Goal: Information Seeking & Learning: Find specific fact

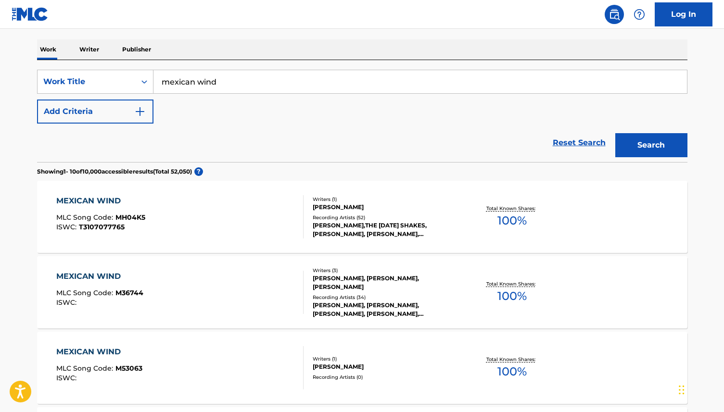
scroll to position [181, 0]
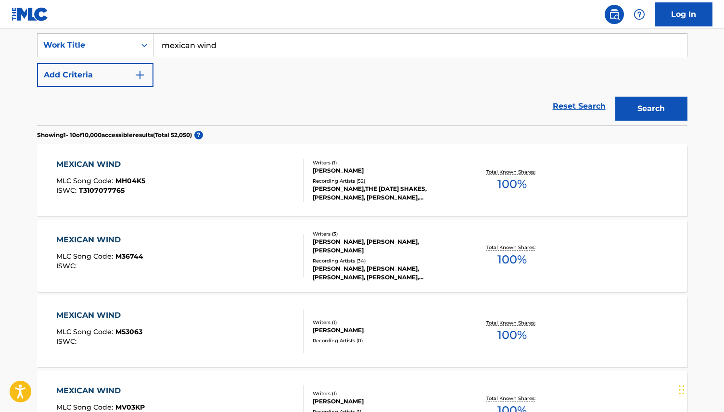
click at [109, 169] on div "MEXICAN WIND" at bounding box center [100, 165] width 89 height 12
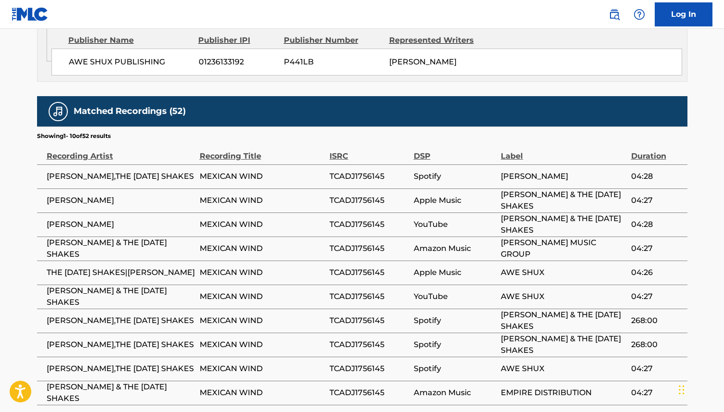
scroll to position [663, 0]
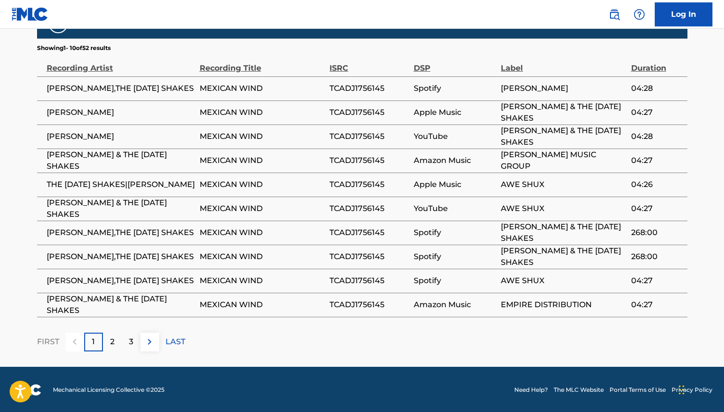
click at [550, 182] on span "AWE SHUX" at bounding box center [563, 185] width 125 height 12
click at [538, 73] on th "Label" at bounding box center [566, 64] width 130 height 24
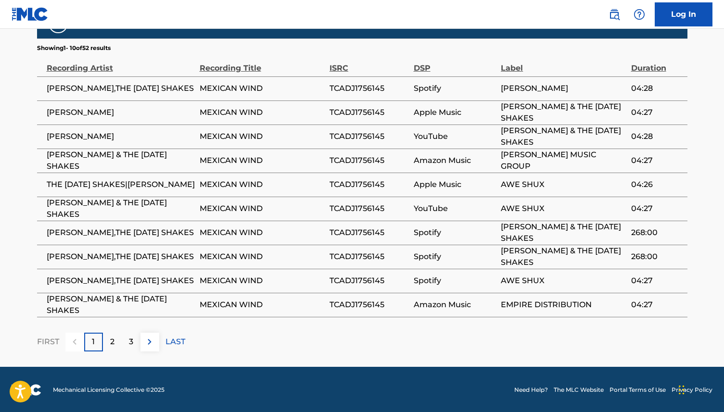
click at [538, 73] on th "Label" at bounding box center [566, 64] width 130 height 24
click at [459, 90] on span "Spotify" at bounding box center [455, 89] width 83 height 12
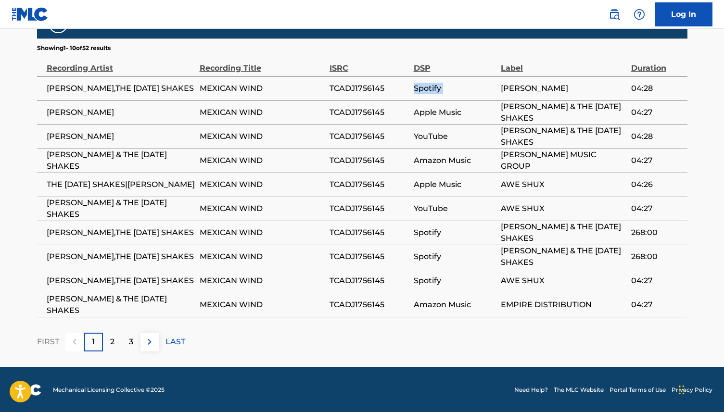
click at [493, 90] on span "Spotify" at bounding box center [455, 89] width 83 height 12
click at [366, 93] on span "TCADJ1756145" at bounding box center [369, 89] width 79 height 12
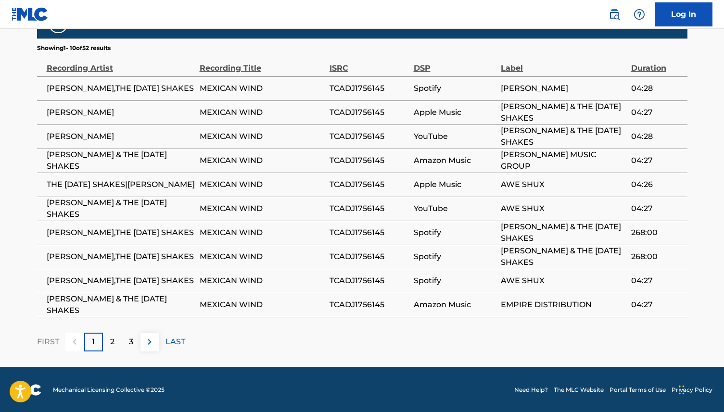
click at [366, 93] on span "TCADJ1756145" at bounding box center [369, 89] width 79 height 12
copy div "TCADJ1756145"
click at [429, 101] on td "Apple Music" at bounding box center [458, 113] width 88 height 24
click at [350, 83] on span "TCADJ1756145" at bounding box center [369, 89] width 79 height 12
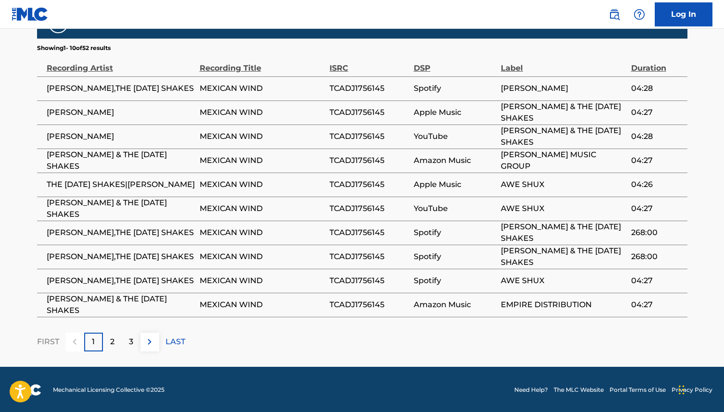
click at [350, 83] on span "TCADJ1756145" at bounding box center [369, 89] width 79 height 12
click at [355, 110] on span "TCADJ1756145" at bounding box center [369, 113] width 79 height 12
click at [363, 137] on span "TCADJ1756145" at bounding box center [369, 137] width 79 height 12
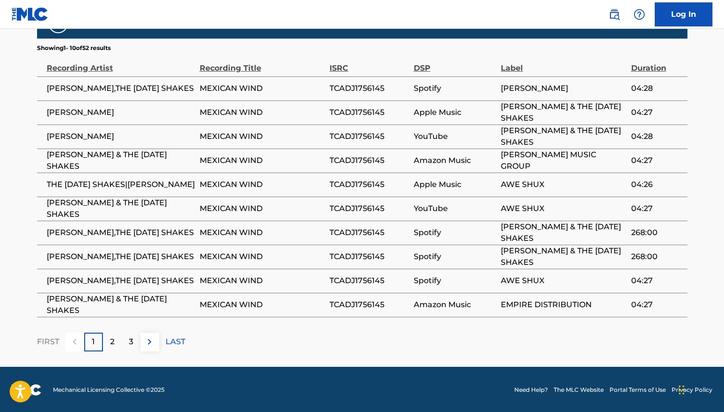
click at [369, 86] on span "TCADJ1756145" at bounding box center [369, 89] width 79 height 12
copy span "TCADJ1756145"
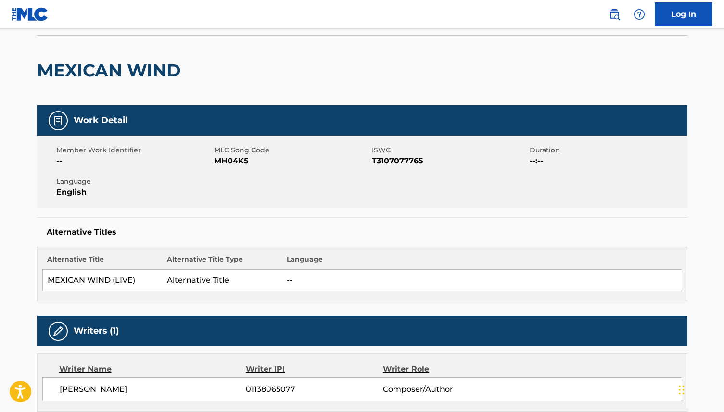
scroll to position [37, 0]
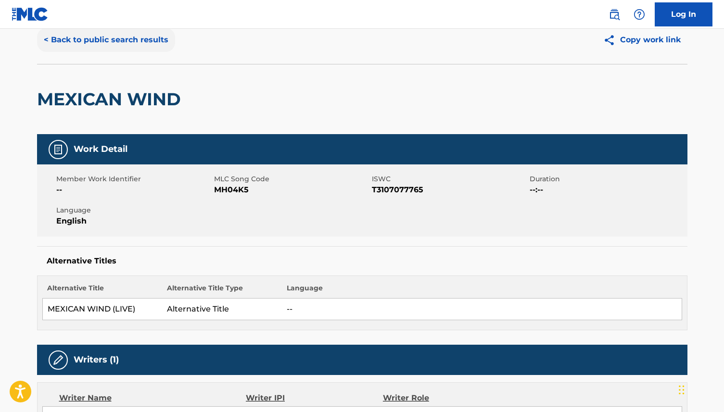
click at [155, 49] on button "< Back to public search results" at bounding box center [106, 40] width 138 height 24
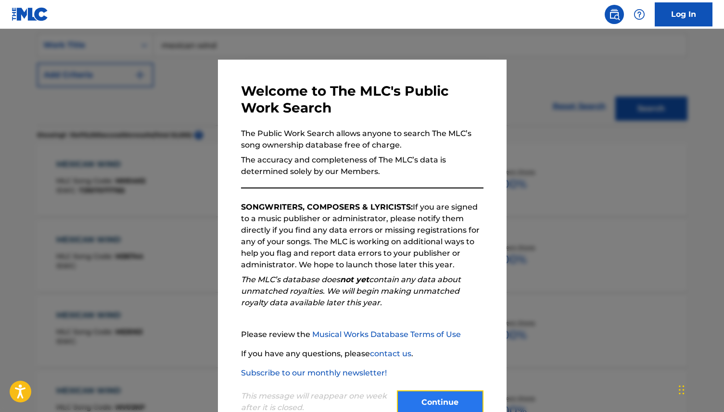
click at [460, 392] on button "Continue" at bounding box center [440, 403] width 87 height 24
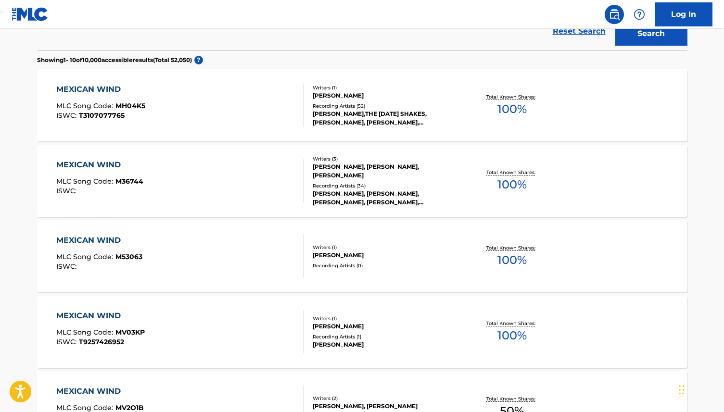
scroll to position [105, 0]
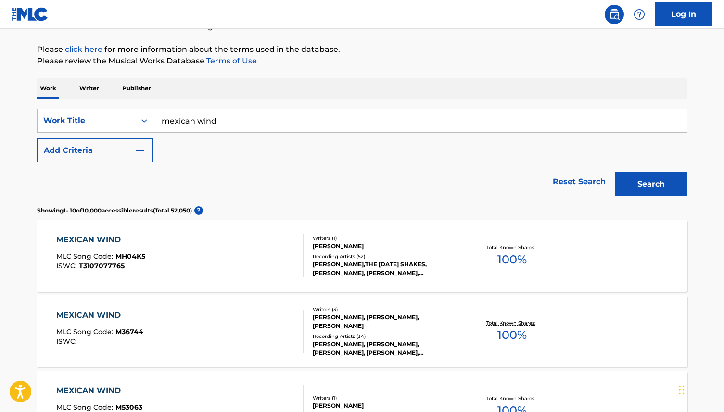
click at [229, 267] on div "MEXICAN WIND MLC Song Code : MH04K5 ISWC : T3107077765" at bounding box center [179, 255] width 247 height 43
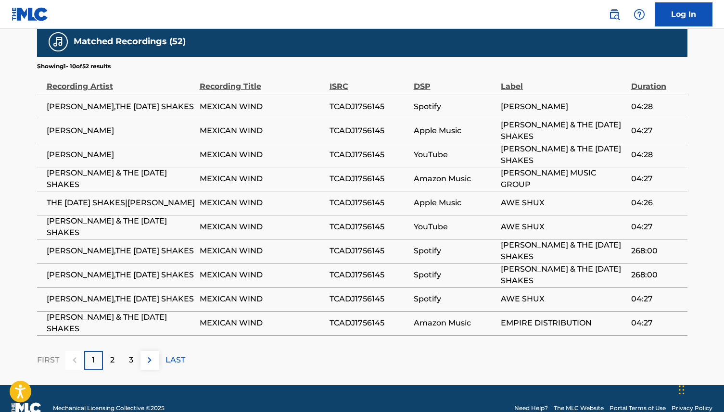
scroll to position [663, 0]
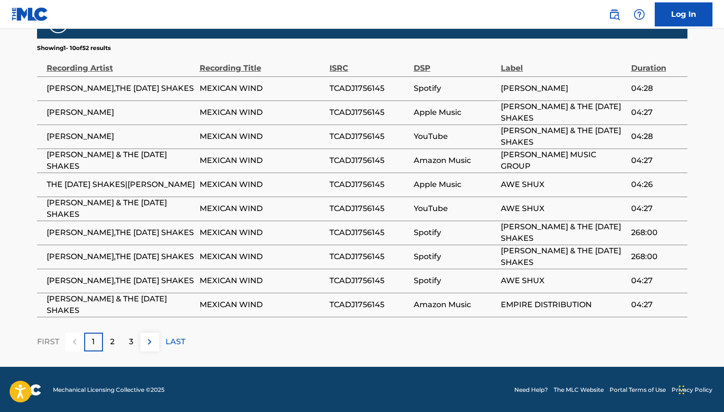
click at [359, 84] on span "TCADJ1756145" at bounding box center [369, 89] width 79 height 12
click at [367, 230] on span "TCADJ1756145" at bounding box center [369, 233] width 79 height 12
click at [365, 254] on span "TCADJ1756145" at bounding box center [369, 257] width 79 height 12
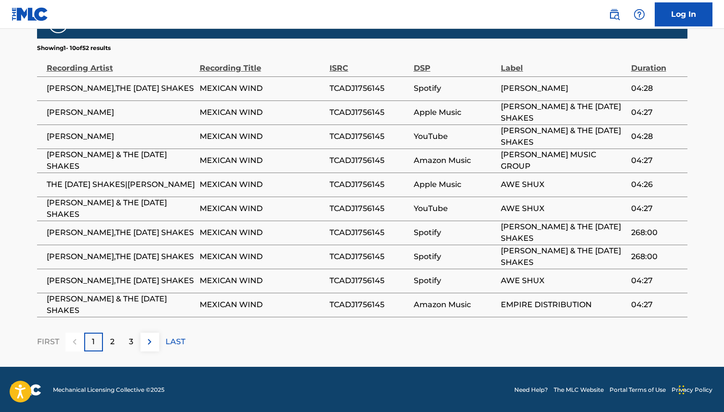
click at [365, 254] on span "TCADJ1756145" at bounding box center [369, 257] width 79 height 12
click at [359, 277] on span "TCADJ1756145" at bounding box center [369, 281] width 79 height 12
copy span "TCADJ1756145"
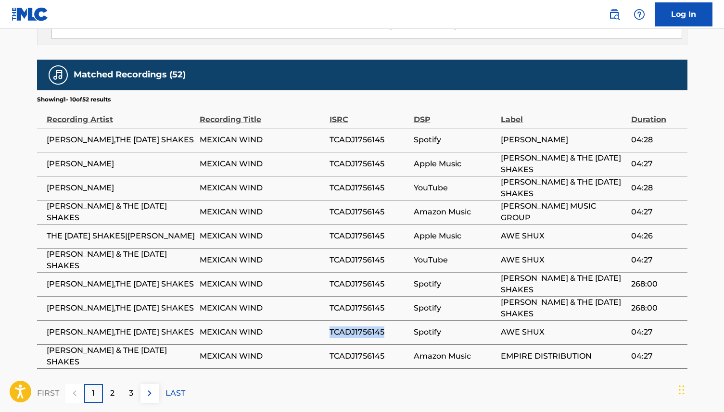
scroll to position [593, 0]
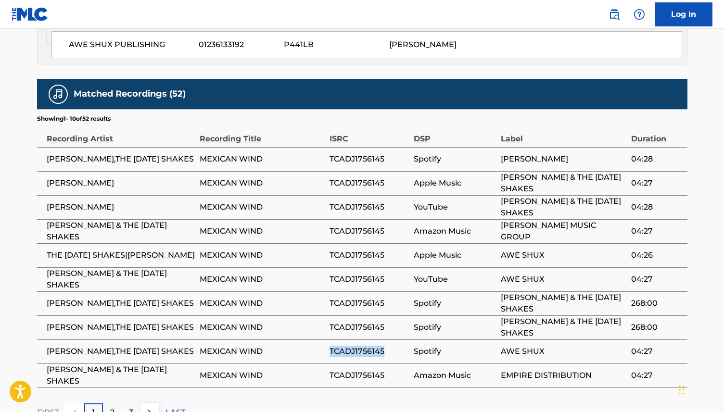
click at [493, 144] on th "DSP" at bounding box center [458, 135] width 88 height 24
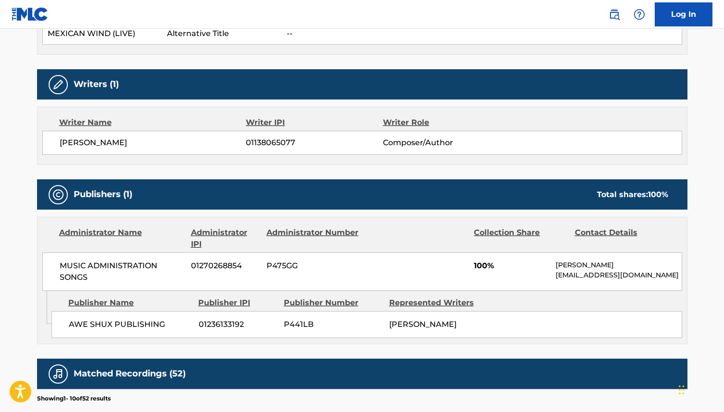
scroll to position [377, 0]
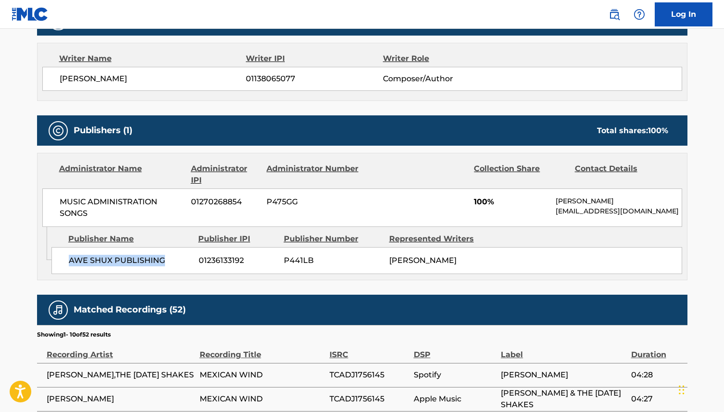
copy span "AWE SHUX PUBLISHING"
drag, startPoint x: 166, startPoint y: 260, endPoint x: 78, endPoint y: 252, distance: 87.9
click at [78, 252] on div "AWE SHUX PUBLISHING 01236133192 P441LB [PERSON_NAME]" at bounding box center [366, 260] width 631 height 27
click at [491, 279] on div "Work Detail Member Work Identifier -- MLC Song Code MH04K5 ISWC T3107077765 Dur…" at bounding box center [362, 217] width 650 height 844
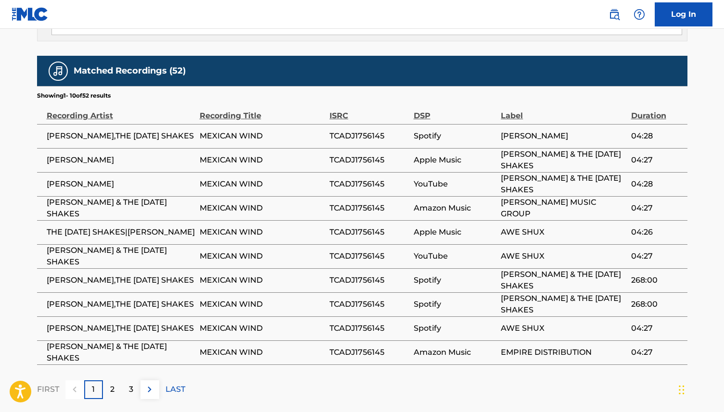
scroll to position [663, 0]
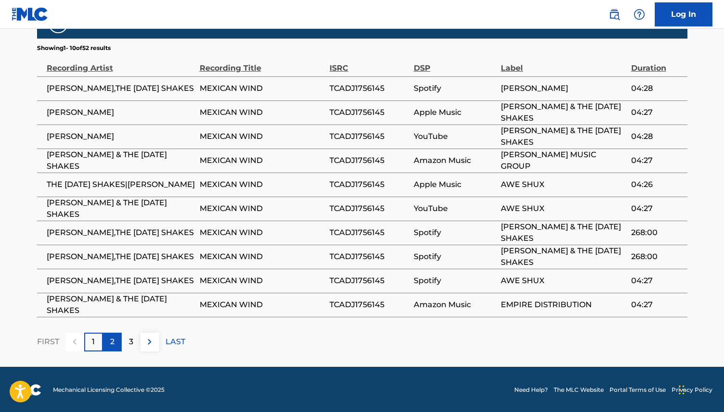
click at [114, 333] on div "2" at bounding box center [112, 342] width 19 height 19
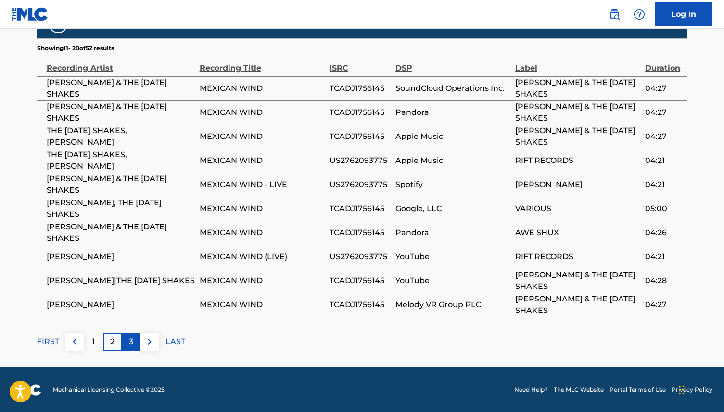
click at [130, 344] on p "3" at bounding box center [131, 342] width 4 height 12
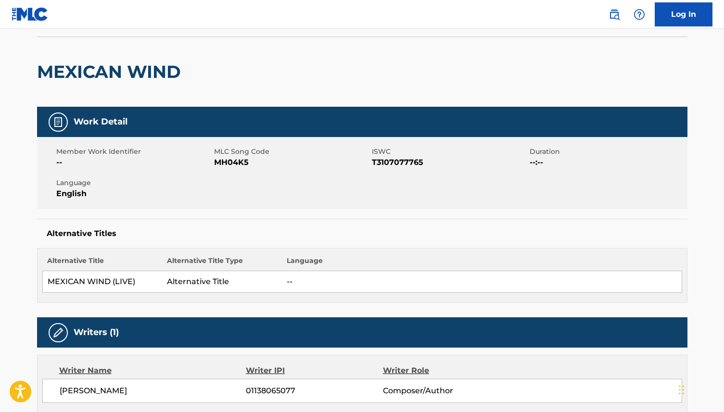
scroll to position [0, 0]
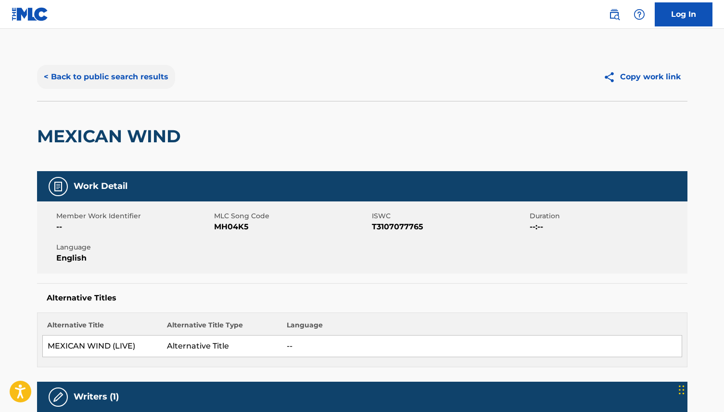
click at [131, 66] on button "< Back to public search results" at bounding box center [106, 77] width 138 height 24
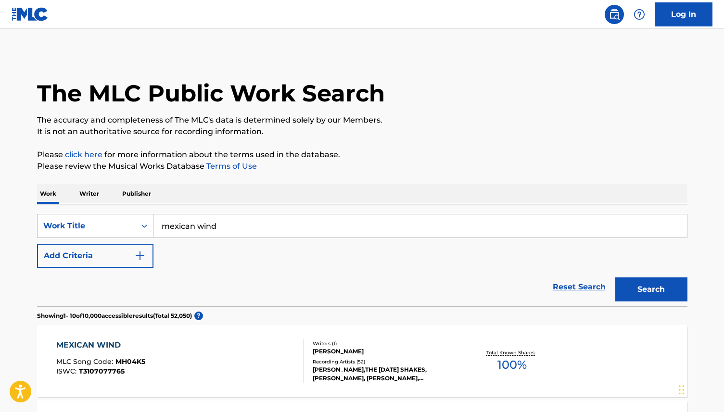
scroll to position [105, 0]
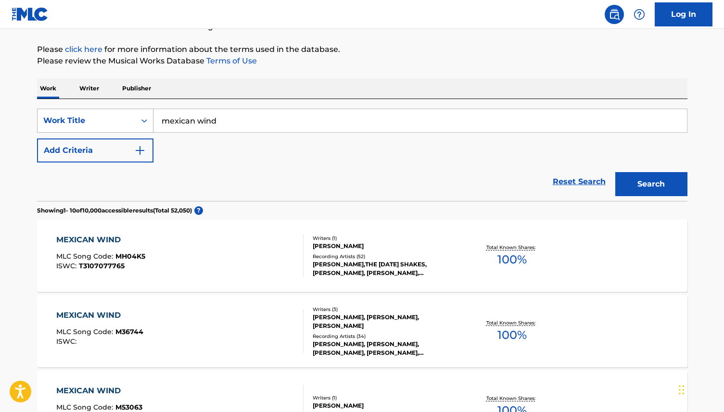
click at [131, 117] on div "Work Title" at bounding box center [87, 121] width 98 height 18
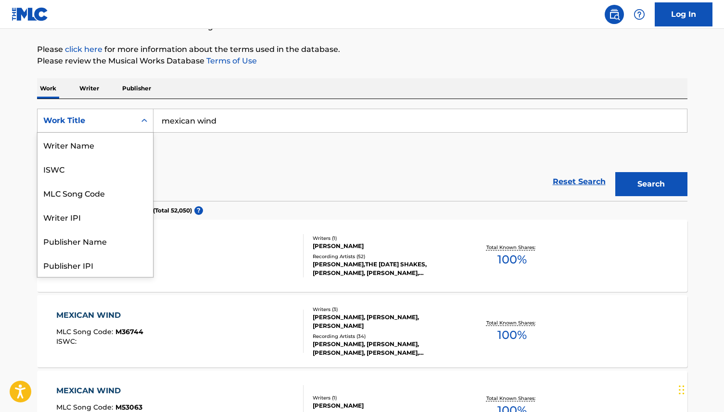
scroll to position [48, 0]
click at [116, 195] on div "Publisher Name" at bounding box center [95, 193] width 115 height 24
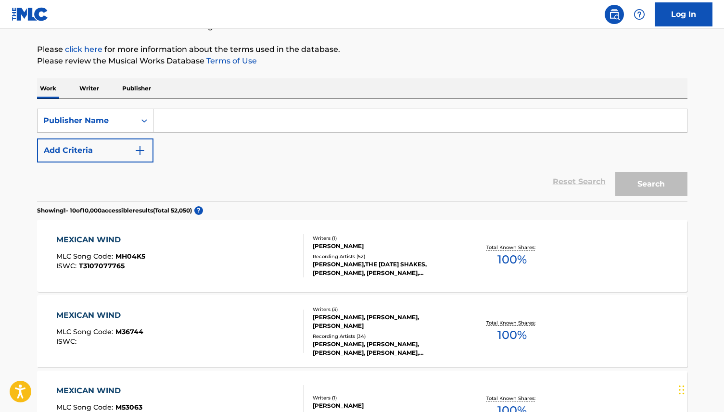
click at [249, 122] on input "Search Form" at bounding box center [419, 120] width 533 height 23
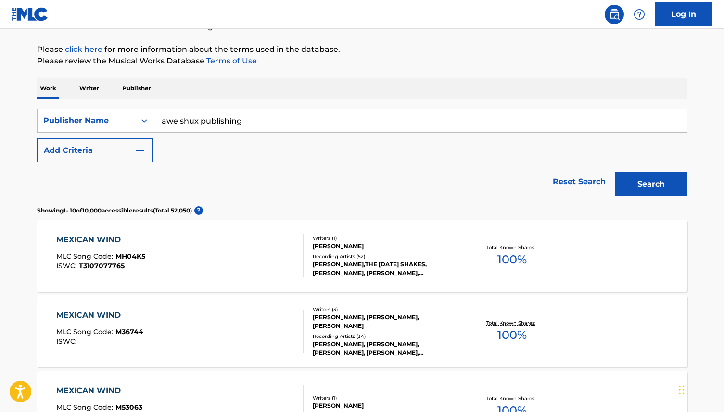
type input "awe shux publishing"
click at [615, 172] on button "Search" at bounding box center [651, 184] width 72 height 24
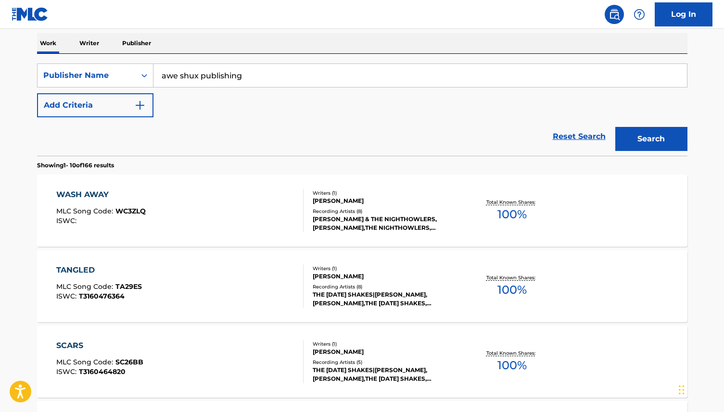
scroll to position [155, 0]
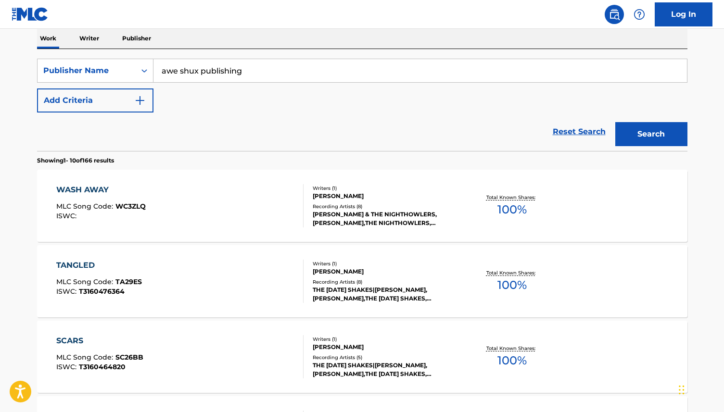
click at [134, 31] on p "Publisher" at bounding box center [136, 38] width 35 height 20
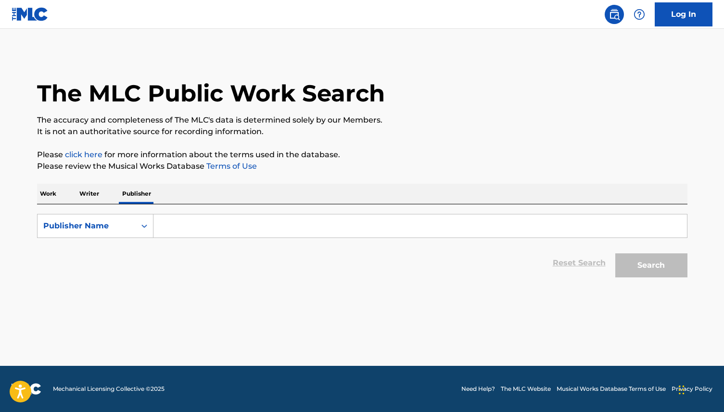
click at [171, 237] on input "Search Form" at bounding box center [419, 226] width 533 height 23
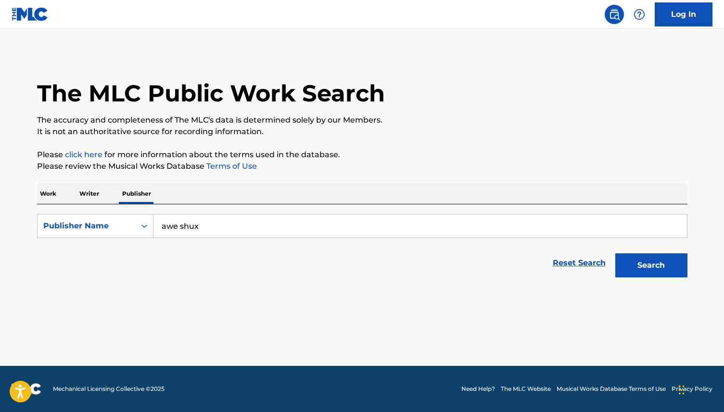
type input "awe shux publishing"
click at [615, 254] on button "Search" at bounding box center [651, 266] width 72 height 24
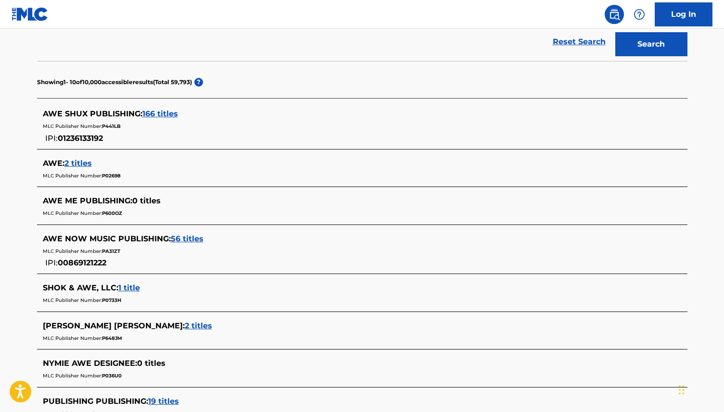
scroll to position [194, 0]
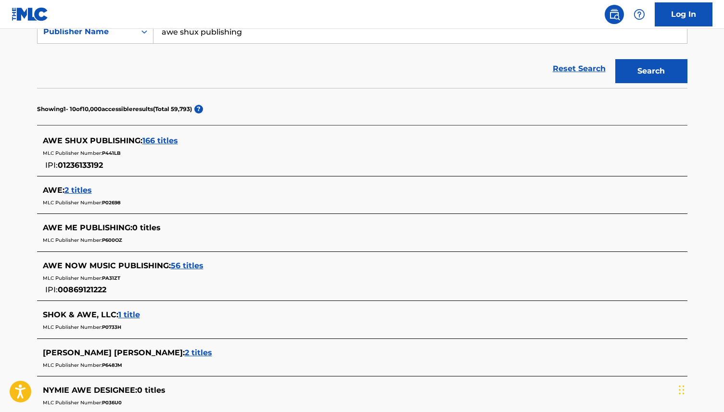
click at [170, 136] on span "166 titles" at bounding box center [160, 140] width 36 height 9
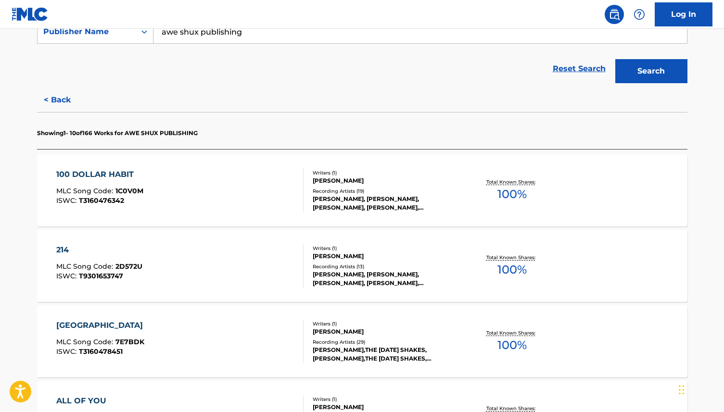
click at [228, 194] on div "100 DOLLAR HABIT MLC Song Code : 1C0V0M ISWC : T3160476342" at bounding box center [179, 190] width 247 height 43
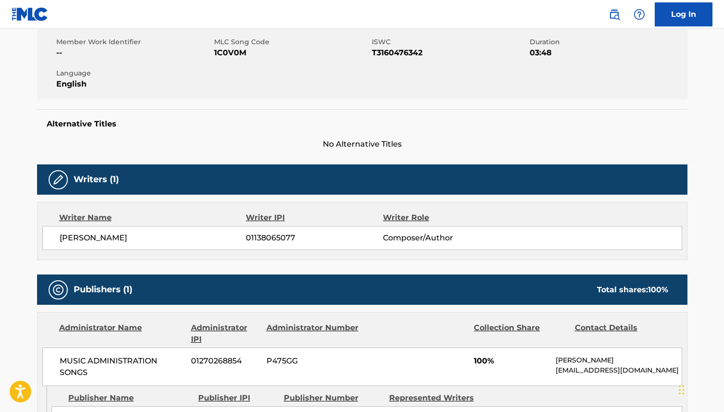
scroll to position [229, 0]
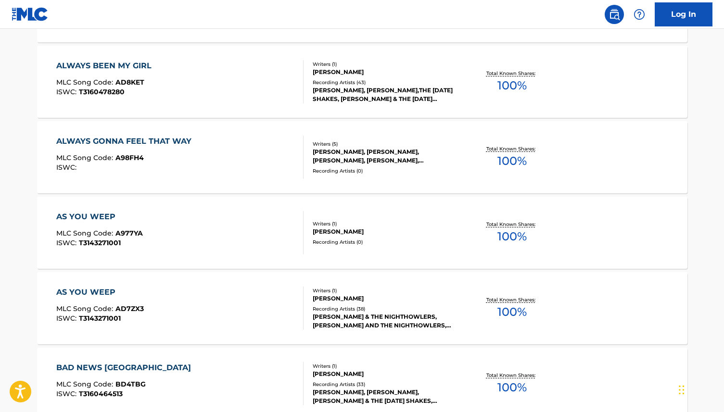
scroll to position [804, 0]
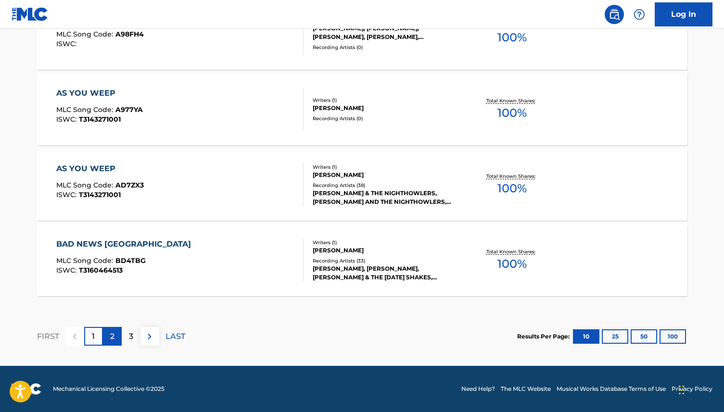
click at [118, 334] on div "2" at bounding box center [112, 336] width 19 height 19
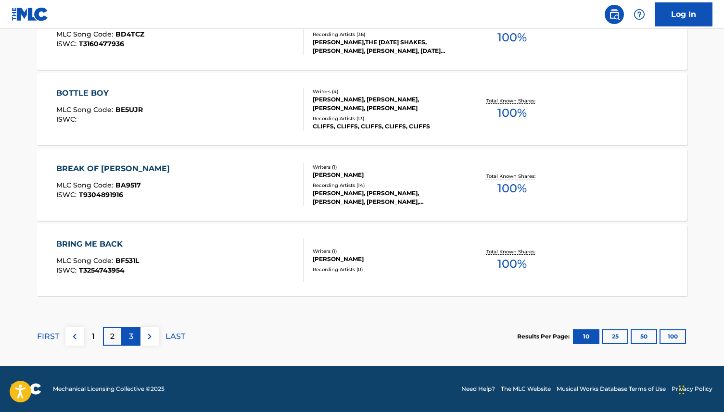
click at [126, 339] on div "3" at bounding box center [131, 336] width 19 height 19
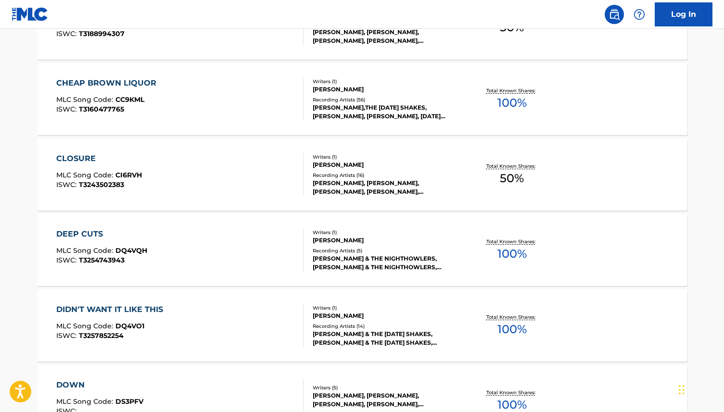
scroll to position [0, 0]
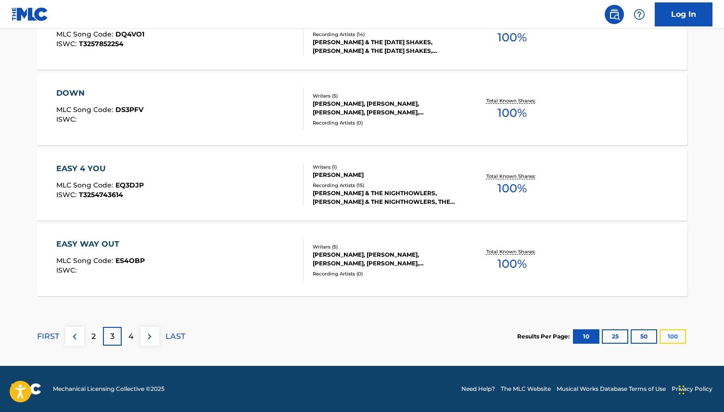
click at [670, 340] on button "100" at bounding box center [673, 337] width 26 height 14
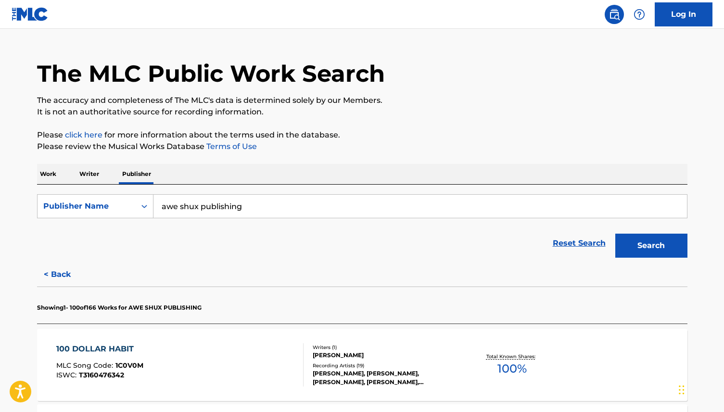
scroll to position [691, 0]
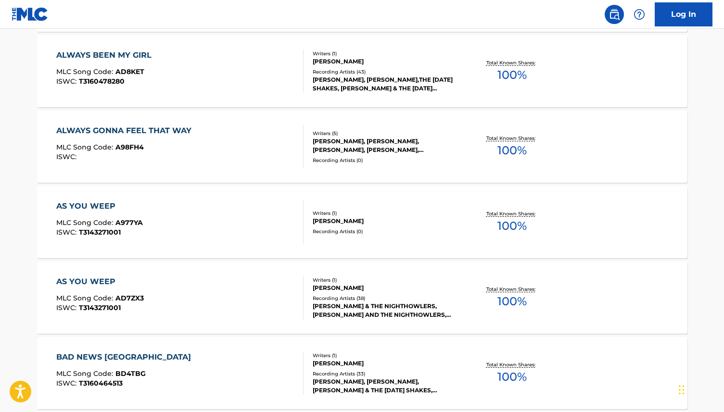
click at [236, 206] on div "AS YOU WEEP MLC Song Code : A977YA ISWC : T3143271001" at bounding box center [179, 222] width 247 height 43
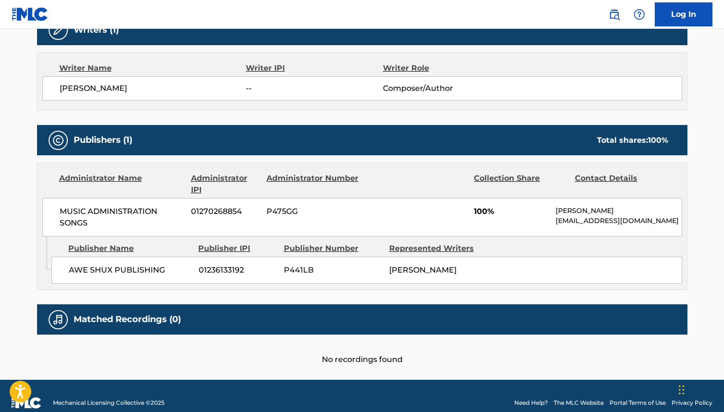
scroll to position [337, 0]
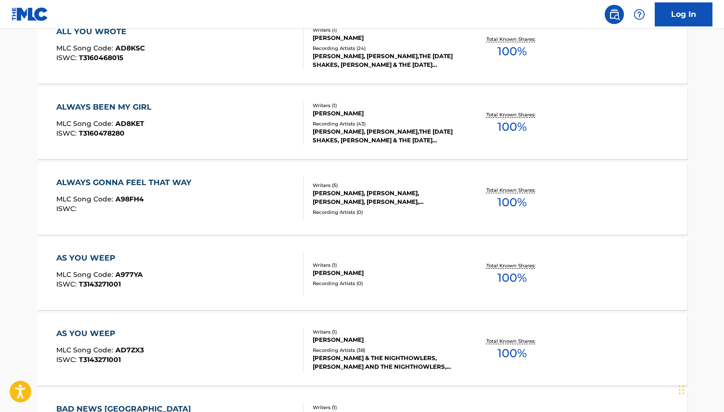
scroll to position [664, 0]
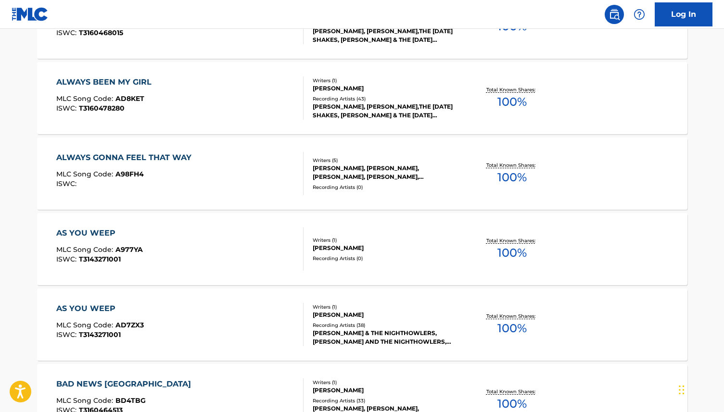
click at [126, 307] on div "AS YOU WEEP" at bounding box center [100, 309] width 88 height 12
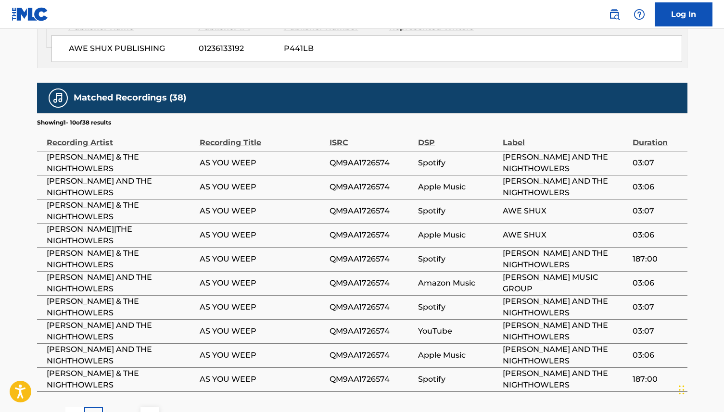
scroll to position [543, 0]
click at [368, 167] on td "QM9AA1726574" at bounding box center [374, 163] width 89 height 24
click at [368, 162] on span "QM9AA1726574" at bounding box center [372, 163] width 84 height 12
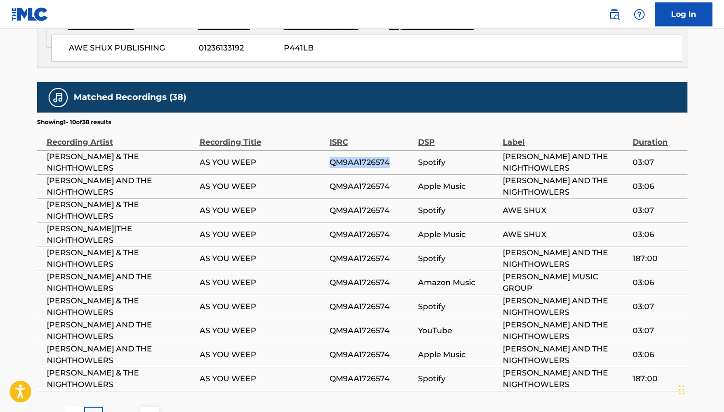
copy span "QM9AA1726574"
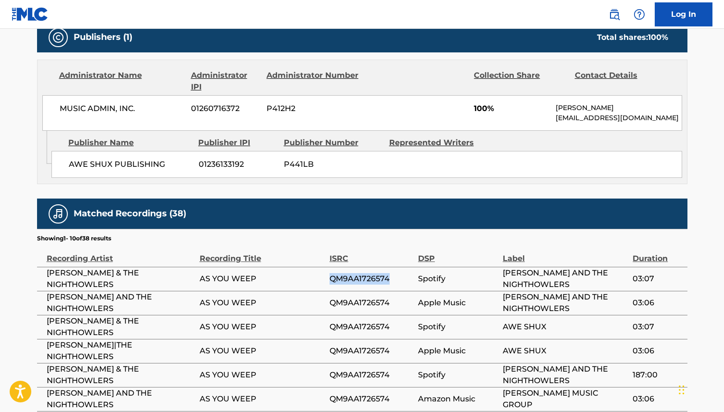
scroll to position [419, 0]
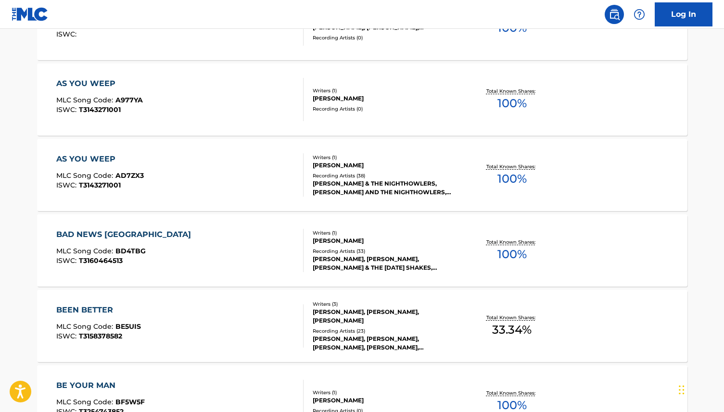
scroll to position [849, 0]
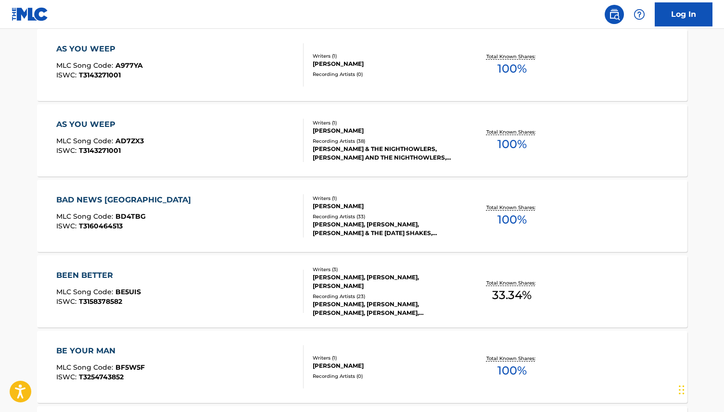
click at [201, 65] on div "AS YOU WEEP MLC Song Code : A977YA ISWC : T3143271001" at bounding box center [179, 64] width 247 height 43
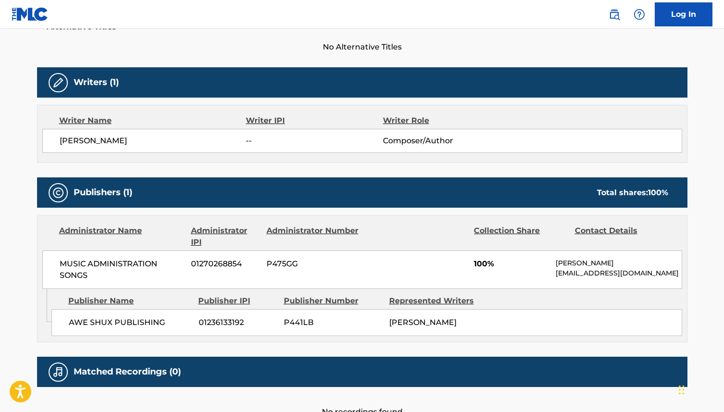
scroll to position [337, 0]
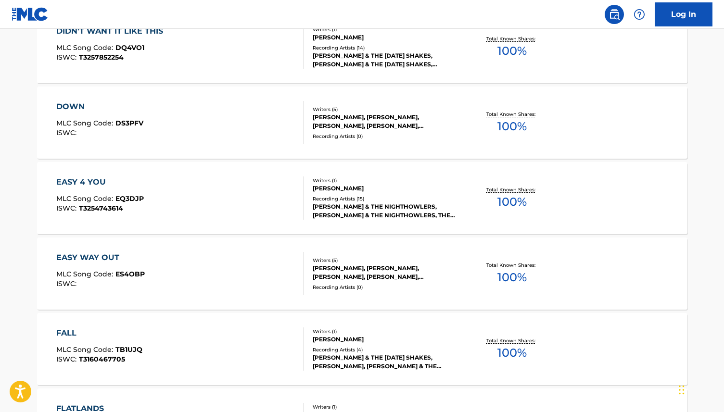
scroll to position [2334, 0]
